Goal: Information Seeking & Learning: Check status

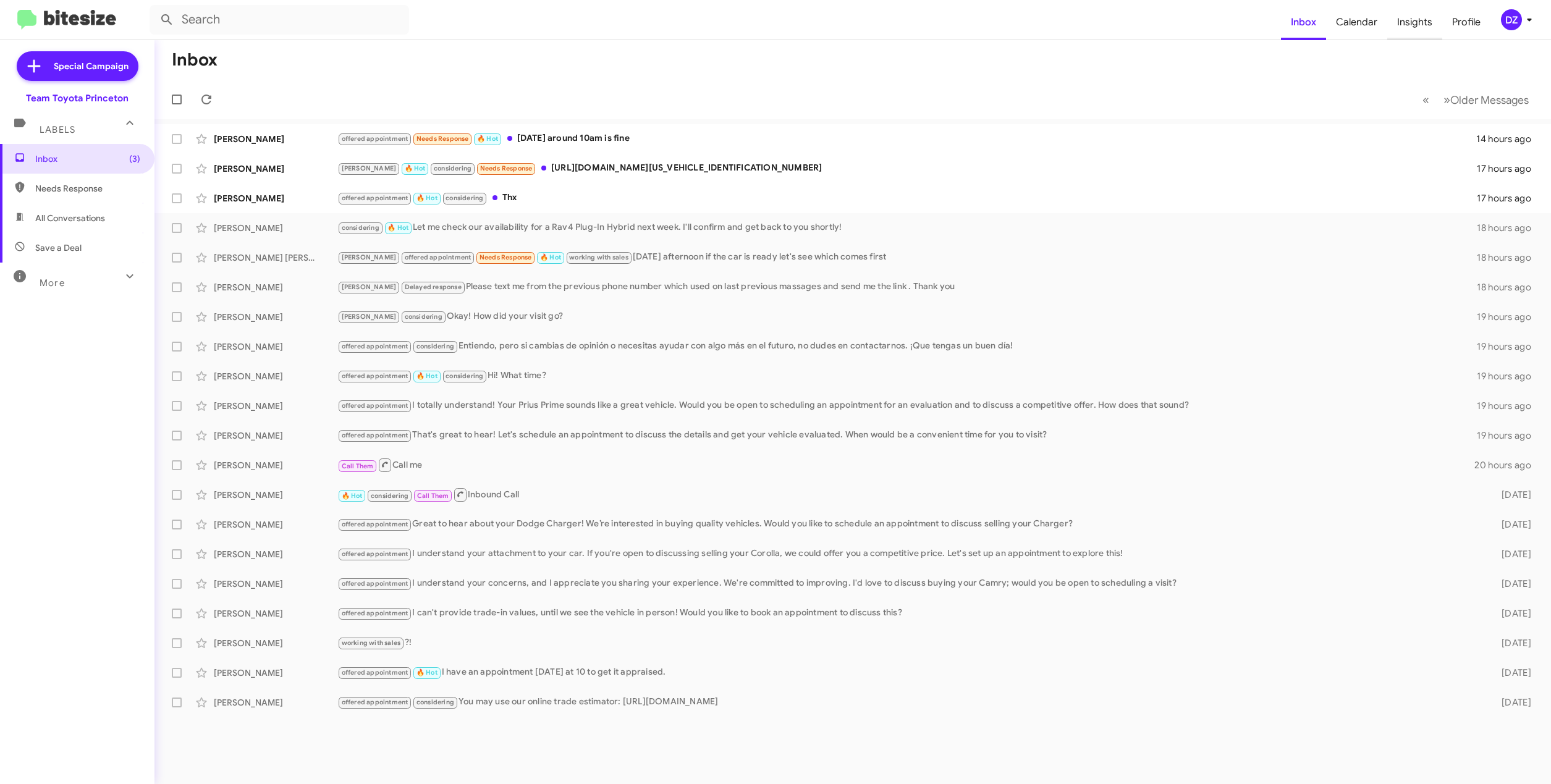
click at [1419, 27] on span "Insights" at bounding box center [1415, 22] width 55 height 36
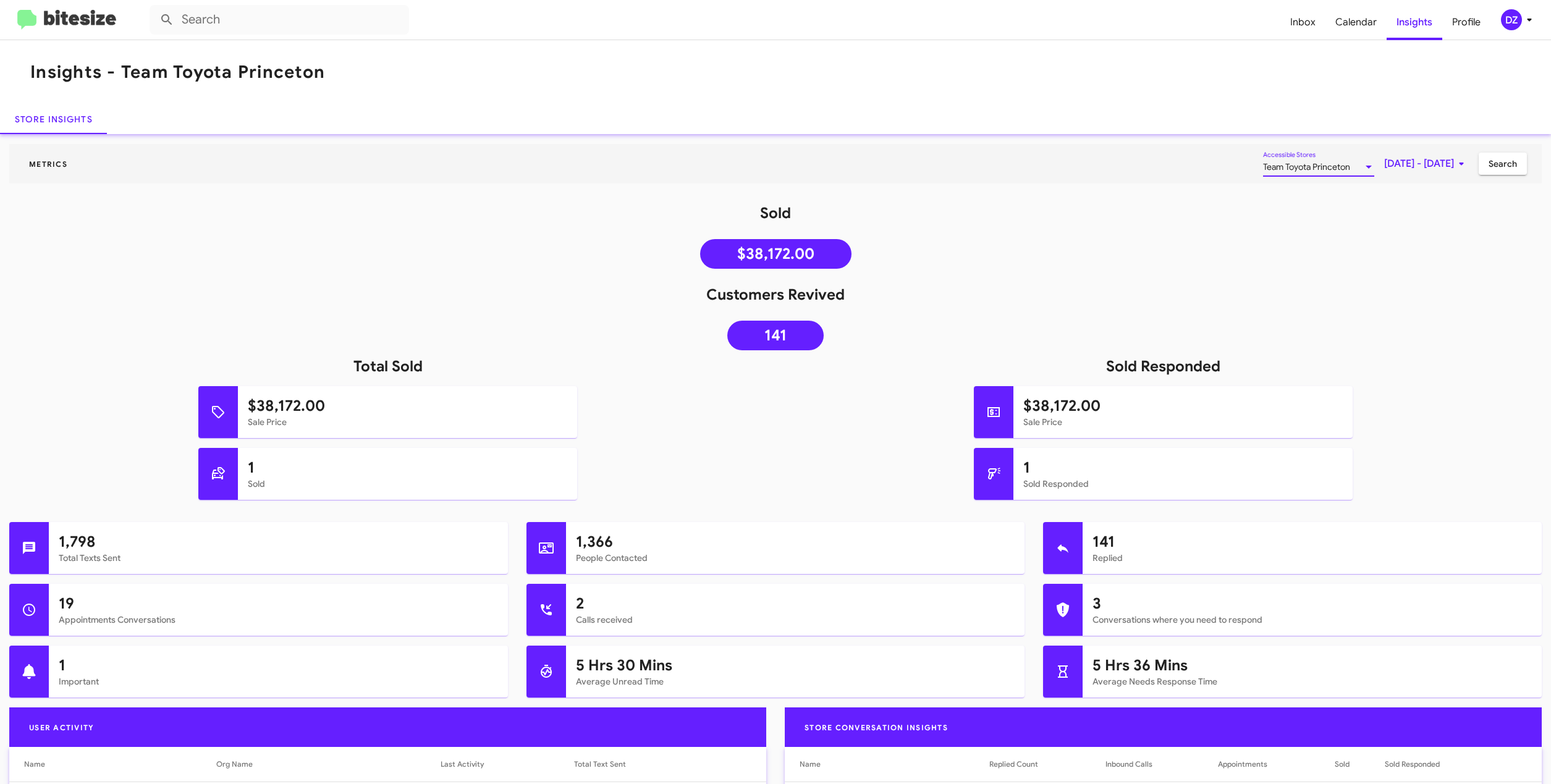
click at [1285, 170] on span "Team Toyota Princeton" at bounding box center [1307, 167] width 87 height 11
click at [1205, 247] on mat-pseudo-checkbox at bounding box center [1206, 246] width 10 height 10
click at [1205, 193] on mat-pseudo-checkbox at bounding box center [1206, 193] width 10 height 10
click at [1433, 212] on div at bounding box center [776, 392] width 1551 height 784
click at [1414, 161] on span "[DATE] - [DATE]" at bounding box center [1427, 164] width 85 height 22
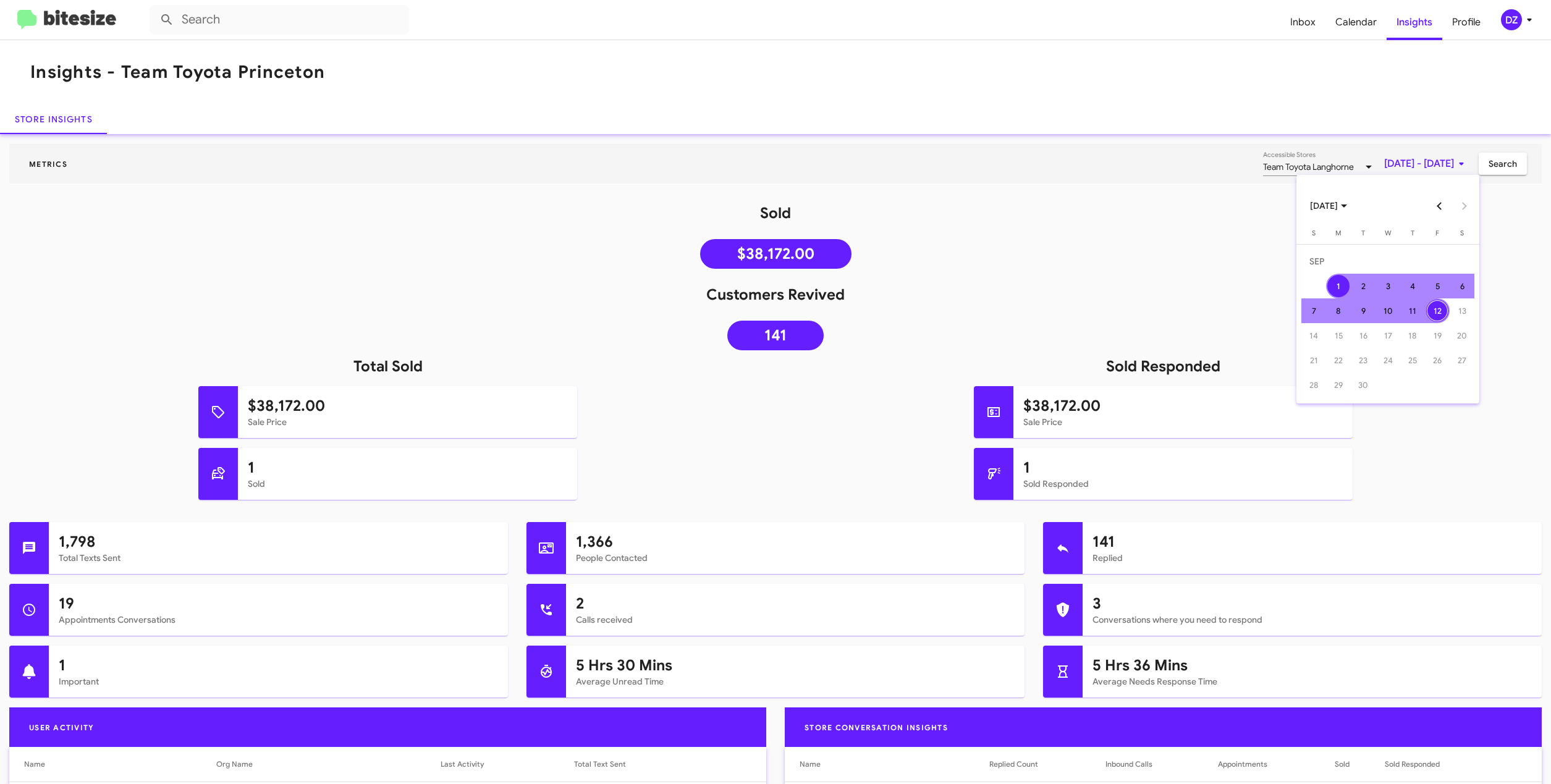
click at [1435, 204] on button "Previous month" at bounding box center [1439, 206] width 25 height 25
click at [1442, 262] on div "1" at bounding box center [1438, 261] width 22 height 22
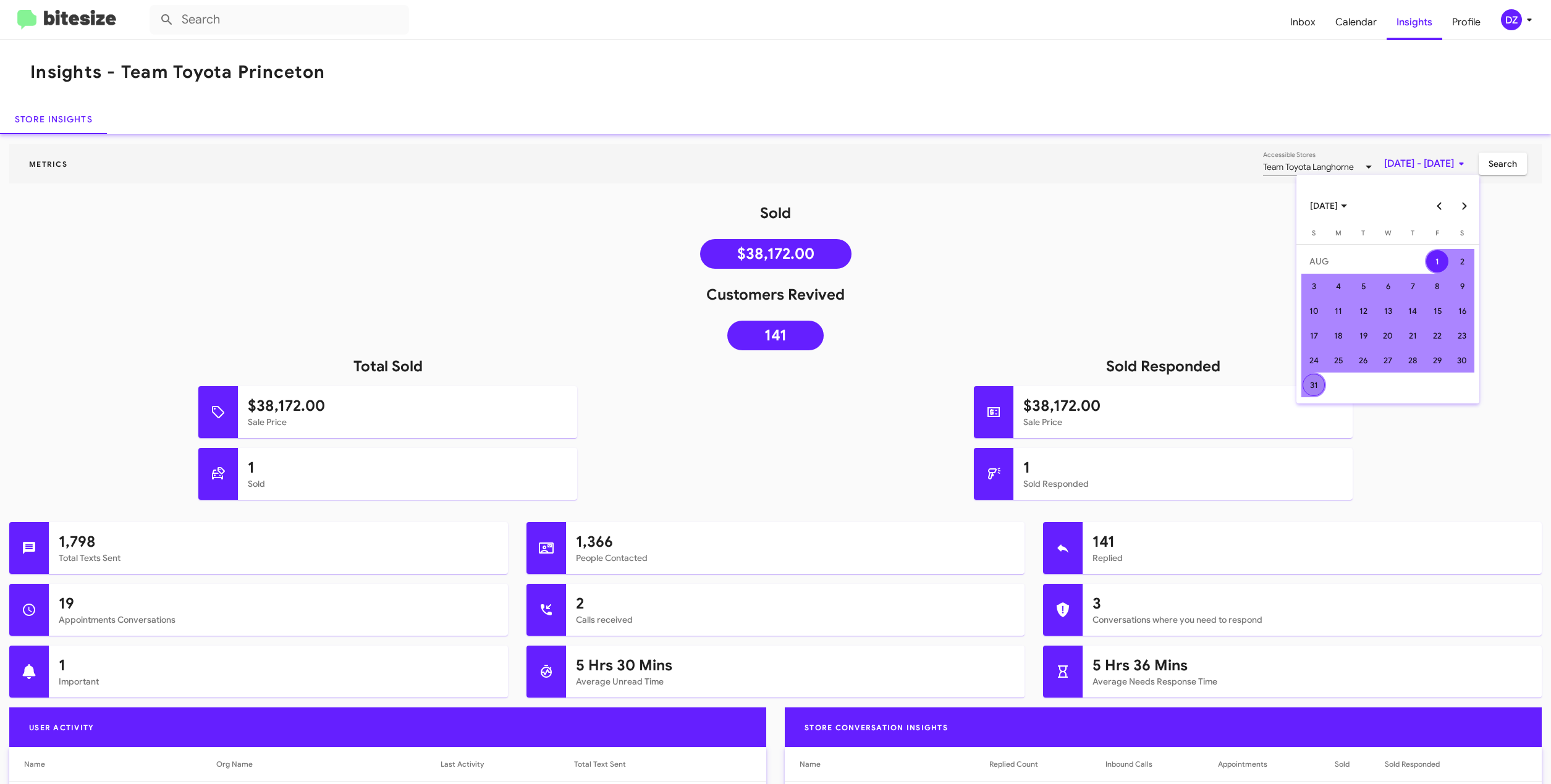
click at [1315, 386] on div "31" at bounding box center [1314, 385] width 22 height 22
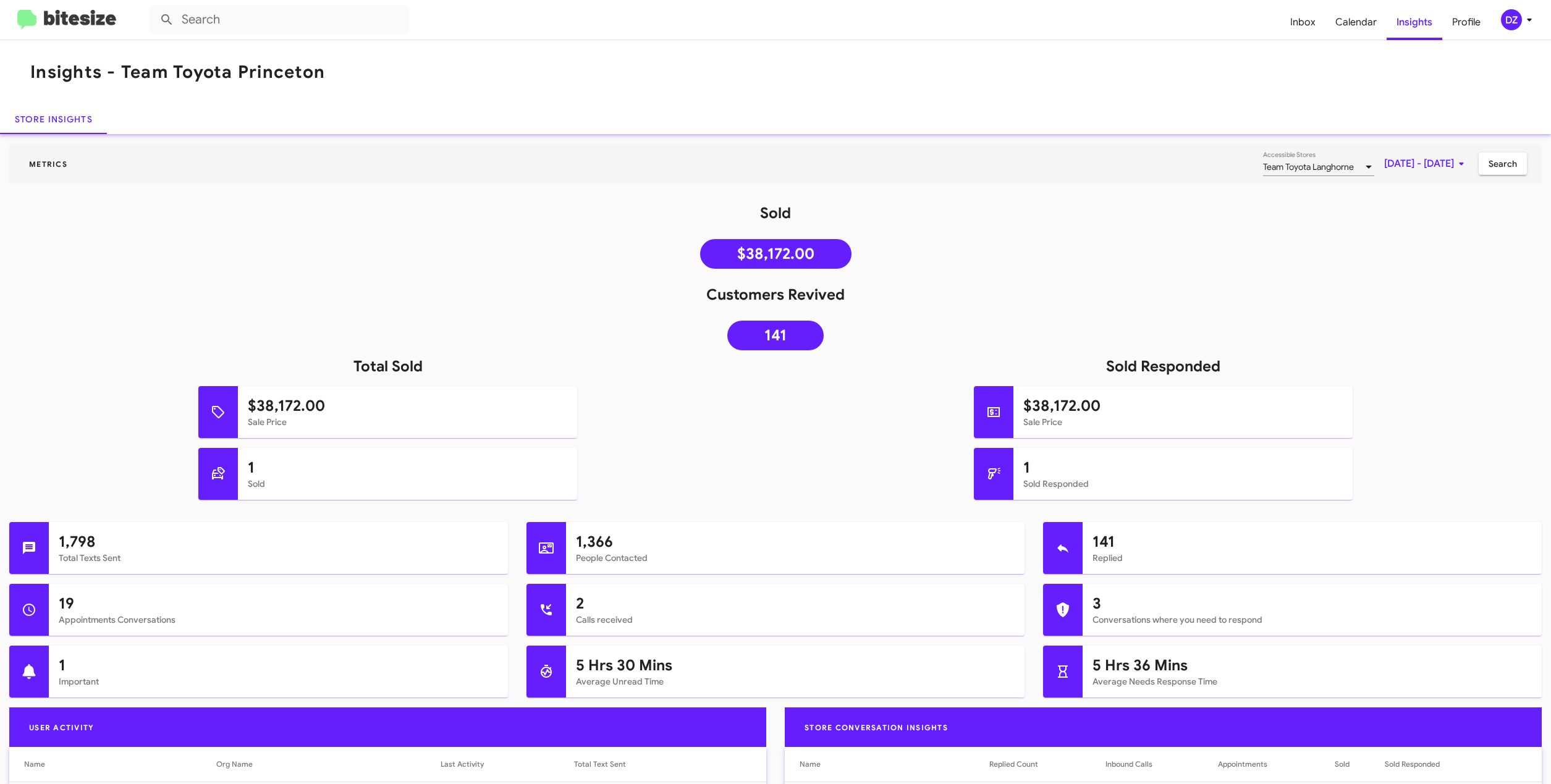
click at [1499, 166] on span "Search" at bounding box center [1503, 164] width 29 height 22
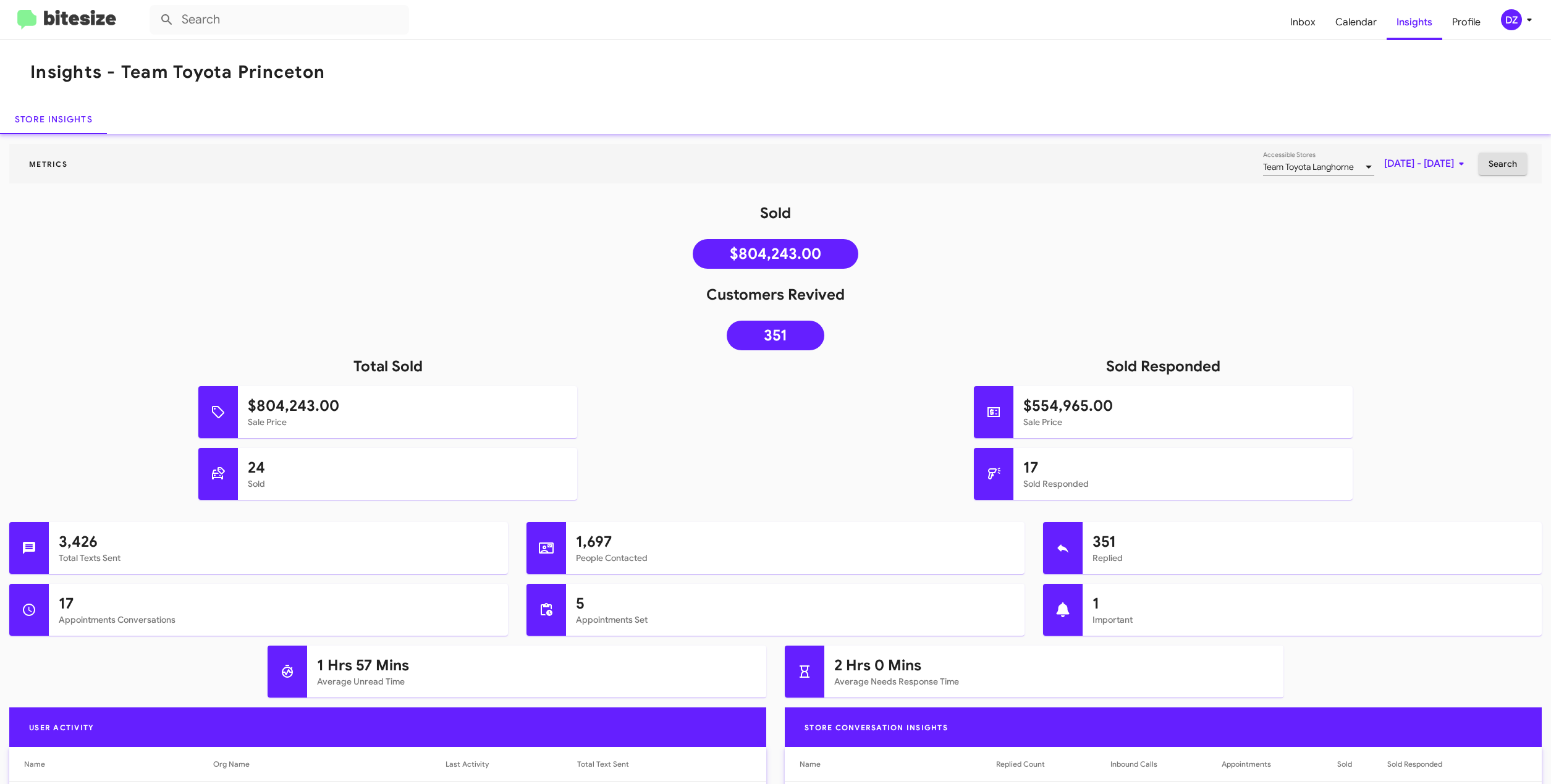
click at [1299, 165] on span "Team Toyota Langhorne" at bounding box center [1309, 167] width 91 height 11
click at [1475, 250] on div at bounding box center [776, 392] width 1551 height 784
